Goal: Information Seeking & Learning: Learn about a topic

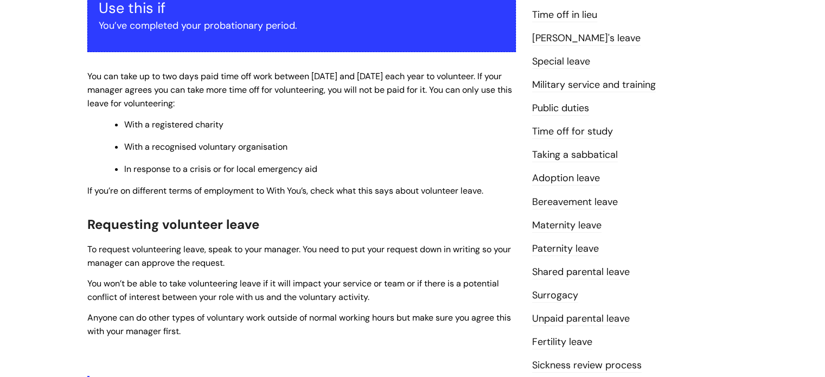
scroll to position [222, 0]
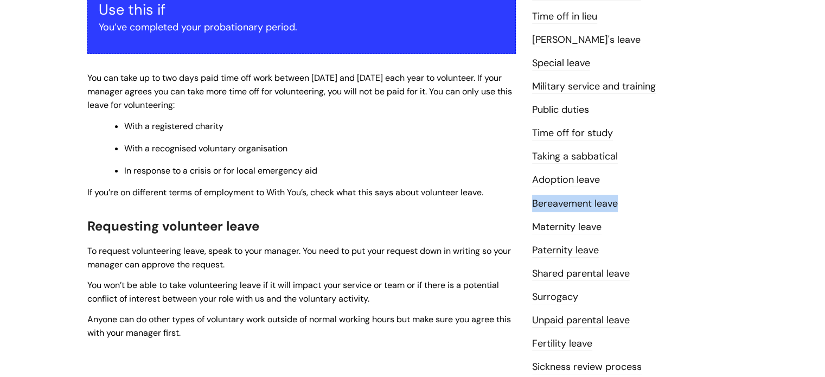
click at [821, 193] on div "Info Hub Categories Working here Leave, sickness and time off Volunteer leave M…" at bounding box center [412, 190] width 825 height 653
click at [586, 250] on link "Paternity leave" at bounding box center [565, 251] width 67 height 14
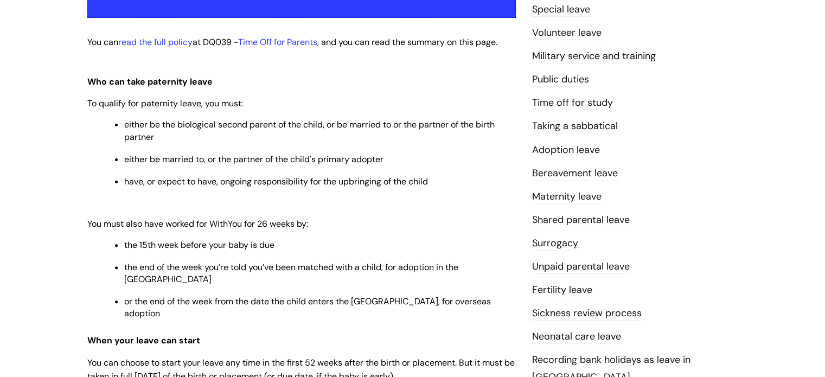
scroll to position [279, 0]
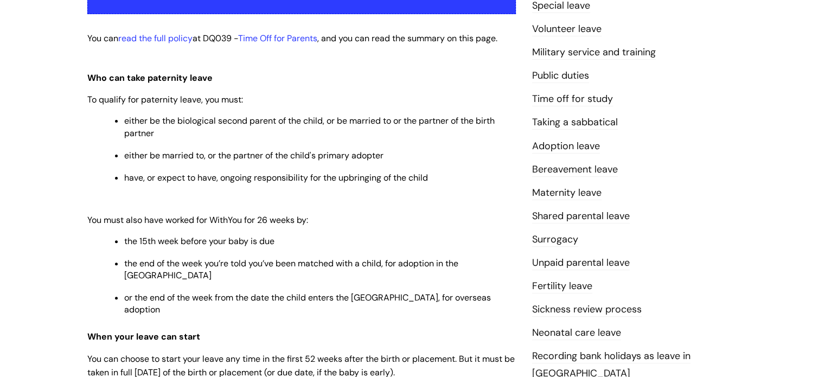
click at [603, 117] on link "Taking a sabbatical" at bounding box center [575, 123] width 86 height 14
